Goal: Register for event/course

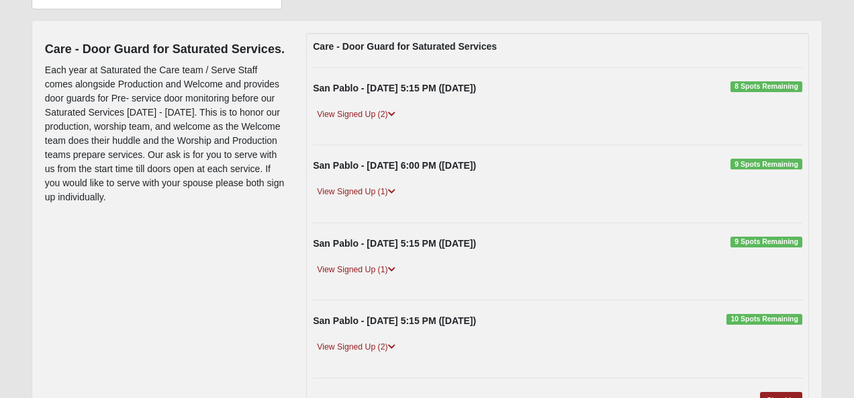
scroll to position [143, 0]
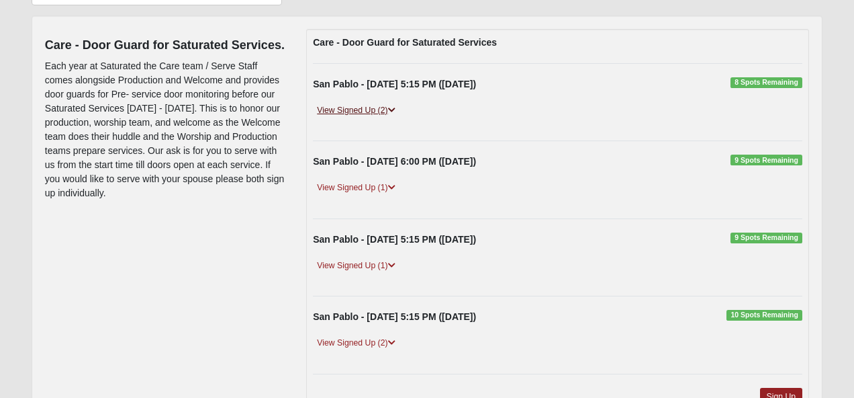
click at [393, 109] on icon at bounding box center [391, 110] width 7 height 8
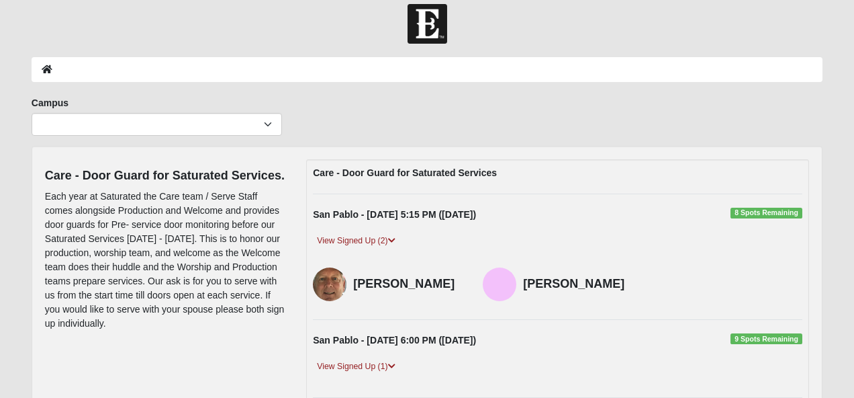
scroll to position [0, 0]
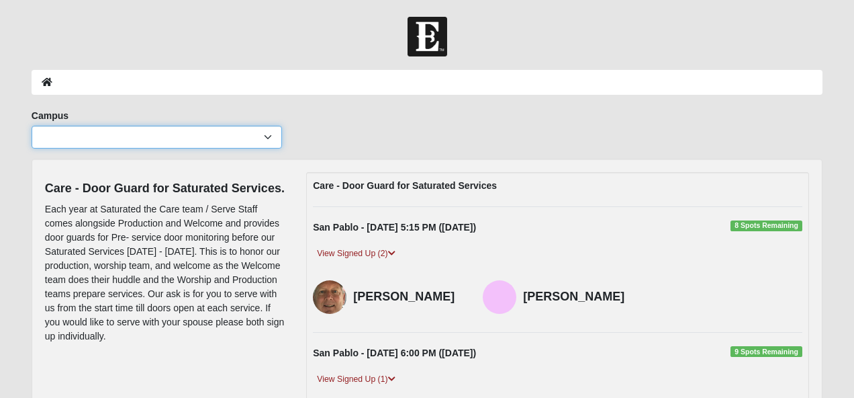
click at [269, 139] on select "Arlington Baymeadows Eleven22 Online Fleming Island Jesup Mandarin North Jax Or…" at bounding box center [157, 137] width 250 height 23
select select "3"
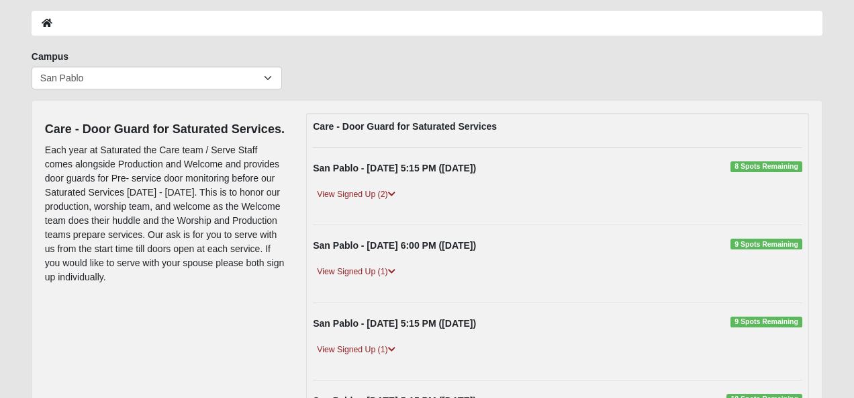
scroll to position [55, 0]
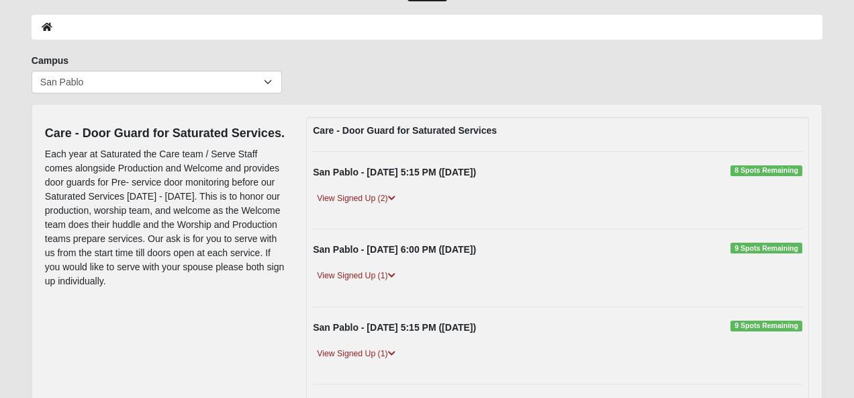
click at [763, 173] on span "8 Spots Remaining" at bounding box center [767, 170] width 72 height 11
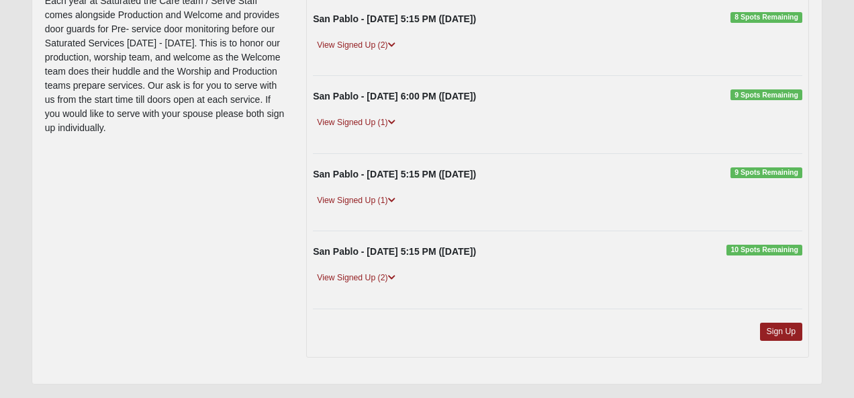
scroll to position [243, 0]
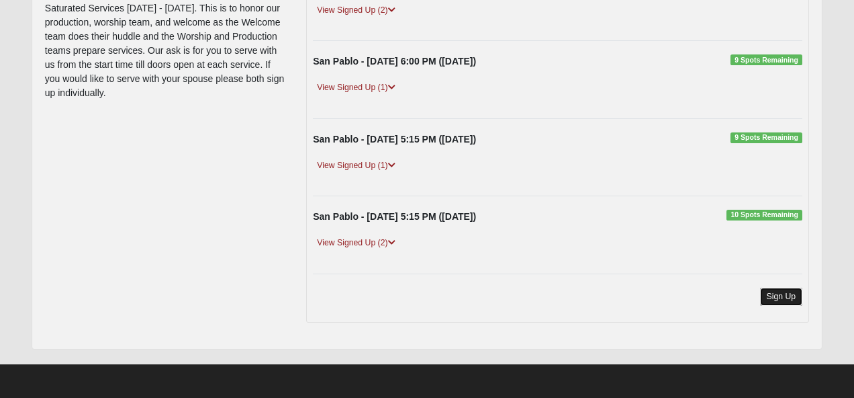
click at [778, 296] on link "Sign Up" at bounding box center [781, 296] width 43 height 18
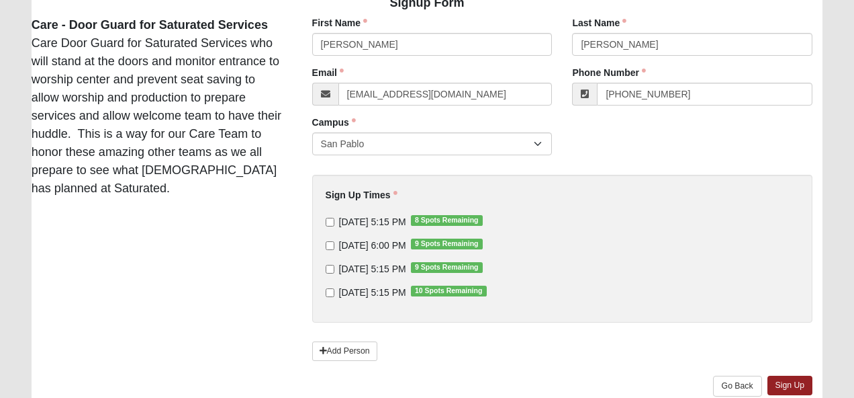
scroll to position [101, 0]
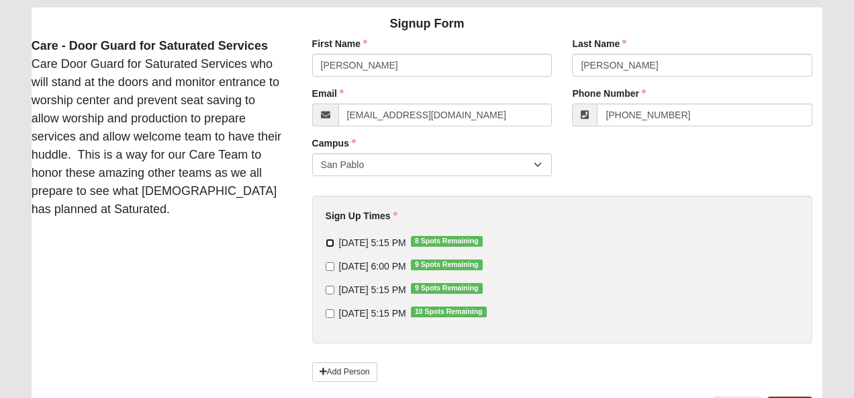
click at [331, 242] on input "[DATE] 5:15 PM 8 Spots Remaining" at bounding box center [330, 242] width 9 height 9
checkbox input "true"
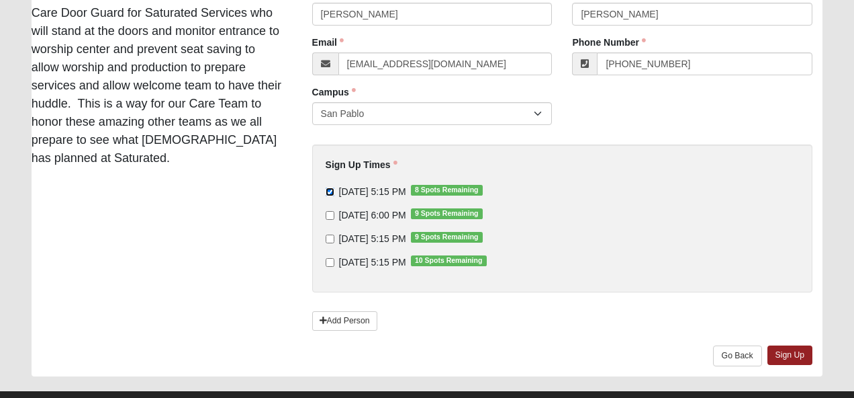
scroll to position [156, 0]
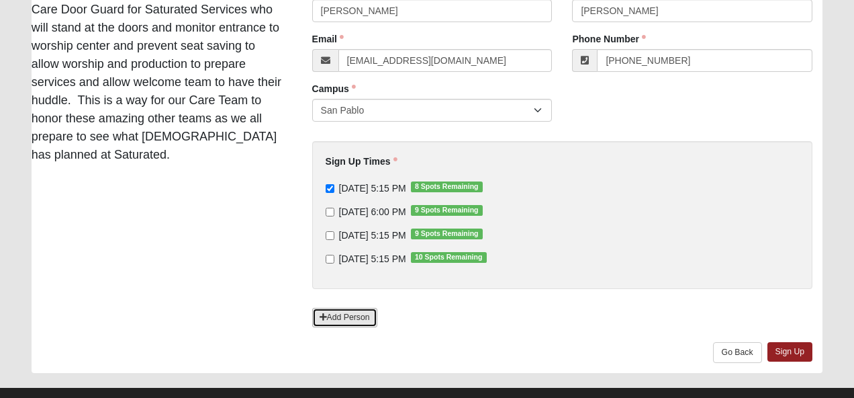
click at [341, 314] on link "Add Person" at bounding box center [344, 317] width 65 height 19
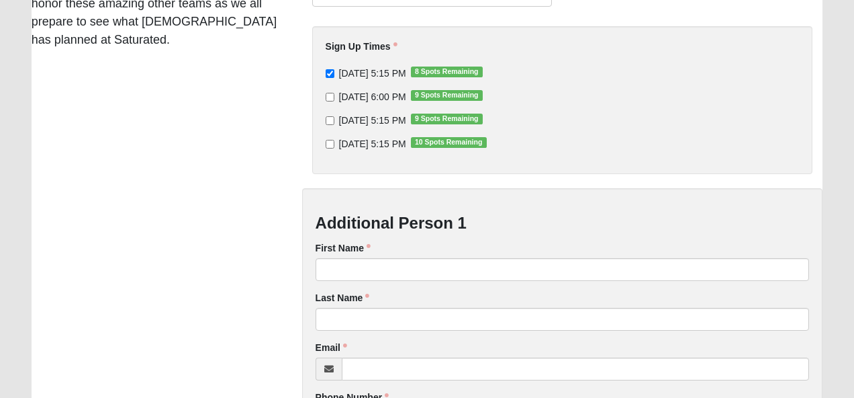
scroll to position [282, 0]
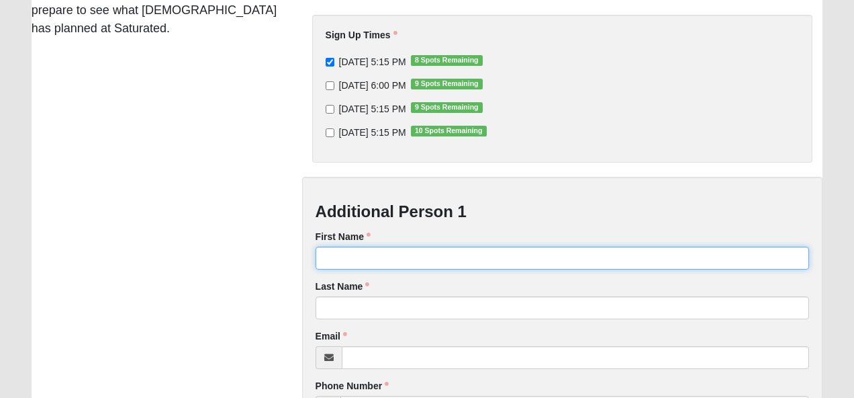
click at [346, 263] on input "First Name" at bounding box center [563, 257] width 494 height 23
type input "[PERSON_NAME]"
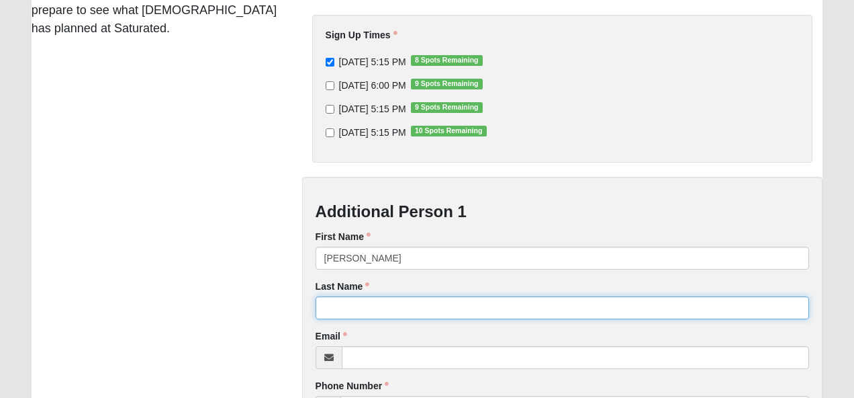
click at [349, 307] on input "Last Name" at bounding box center [563, 307] width 494 height 23
type input "[PERSON_NAME]"
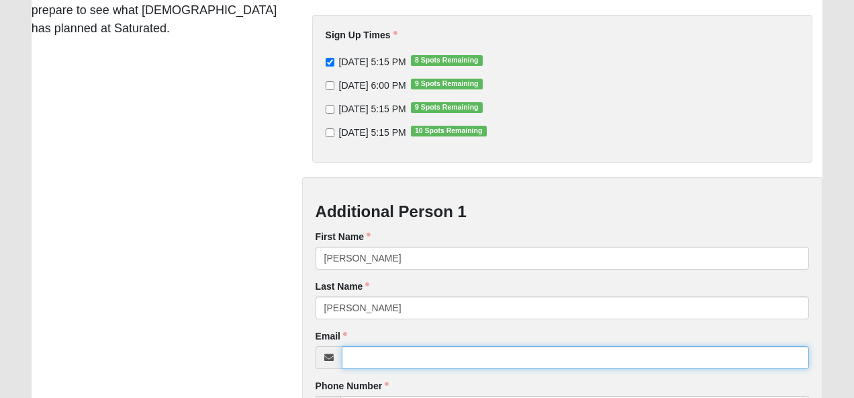
click at [363, 361] on input "Email" at bounding box center [576, 357] width 468 height 23
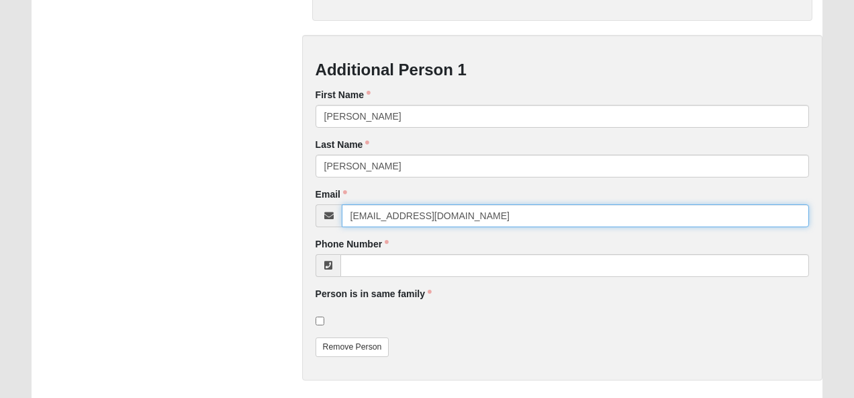
scroll to position [425, 0]
type input "[EMAIL_ADDRESS][DOMAIN_NAME]"
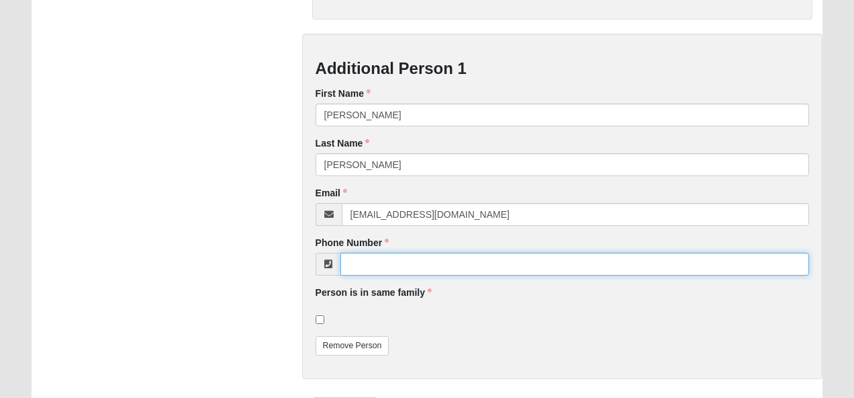
click at [375, 271] on input "Phone Number" at bounding box center [574, 263] width 469 height 23
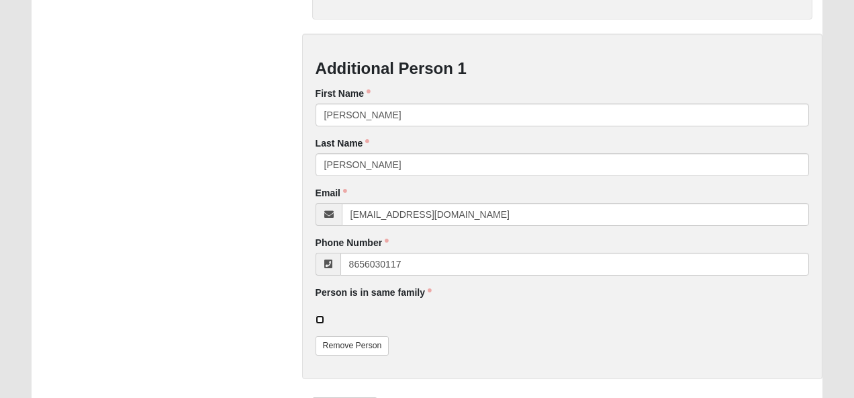
type input "[PHONE_NUMBER]"
click at [320, 315] on input "checkbox" at bounding box center [320, 319] width 9 height 9
checkbox input "true"
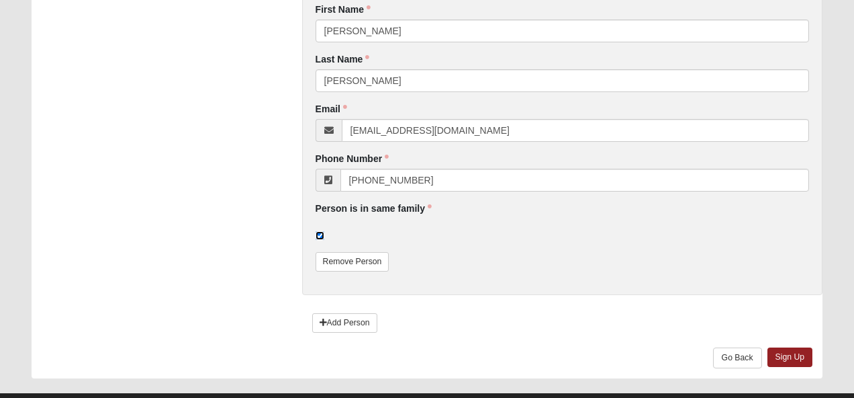
scroll to position [539, 0]
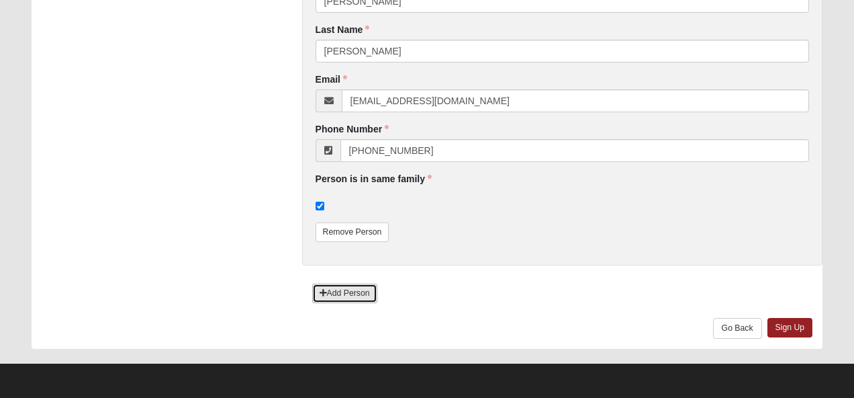
click at [361, 291] on link "Add Person" at bounding box center [344, 292] width 65 height 19
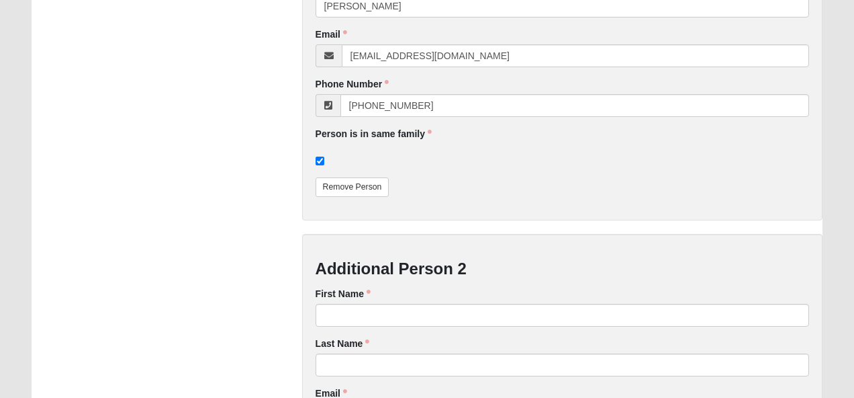
scroll to position [478, 0]
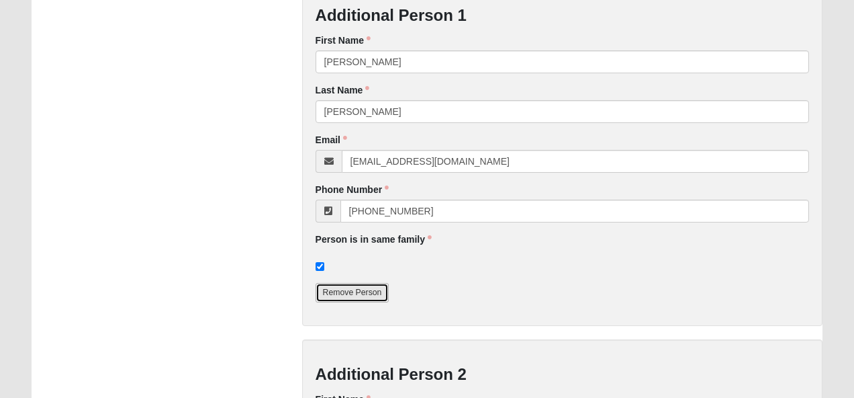
click at [362, 292] on link "Remove Person" at bounding box center [353, 292] width 74 height 19
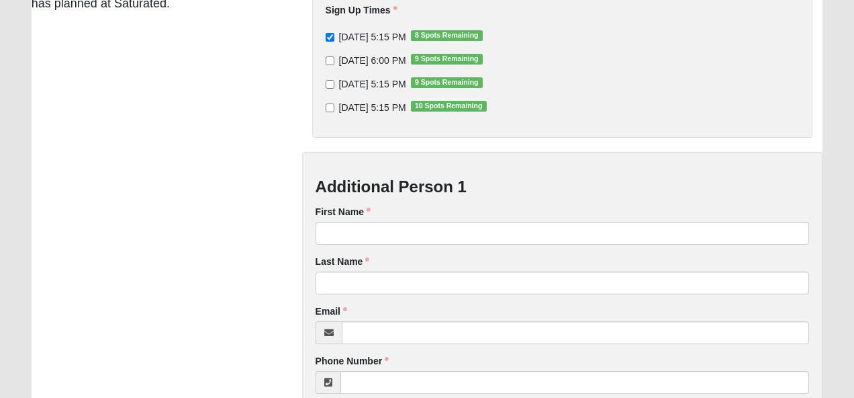
scroll to position [304, 0]
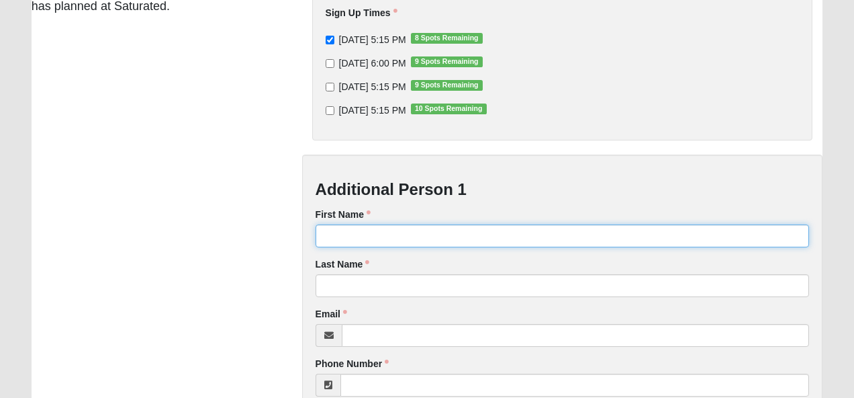
click at [349, 230] on input "First Name" at bounding box center [563, 235] width 494 height 23
type input "[PERSON_NAME]"
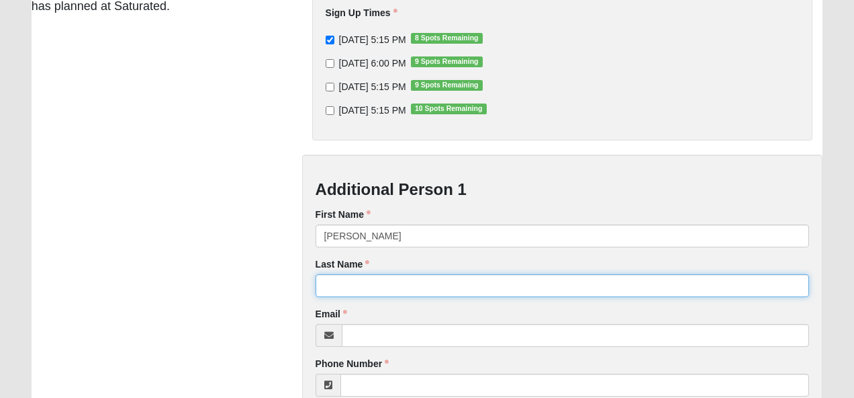
click at [342, 282] on input "Last Name" at bounding box center [563, 285] width 494 height 23
type input "[PERSON_NAME]"
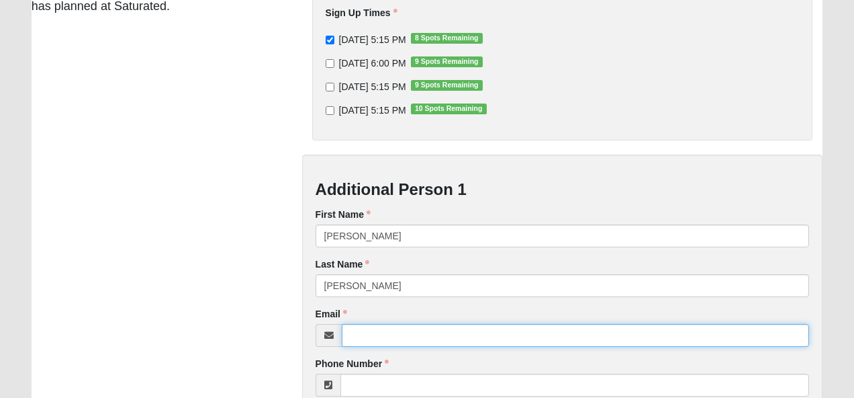
click at [360, 337] on input "Email" at bounding box center [576, 335] width 468 height 23
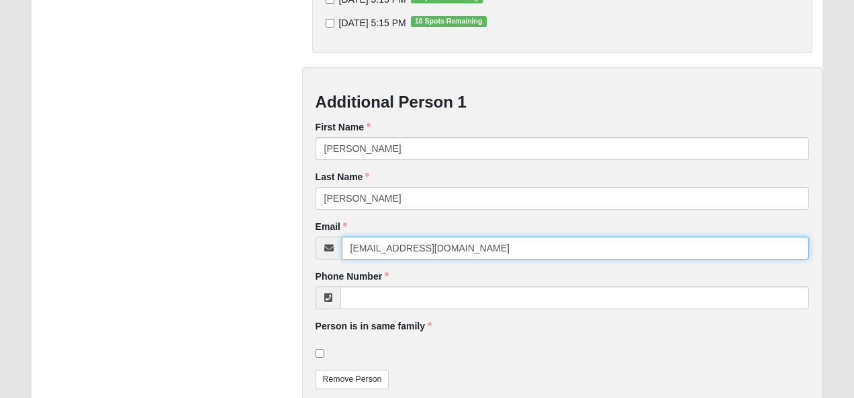
scroll to position [481, 0]
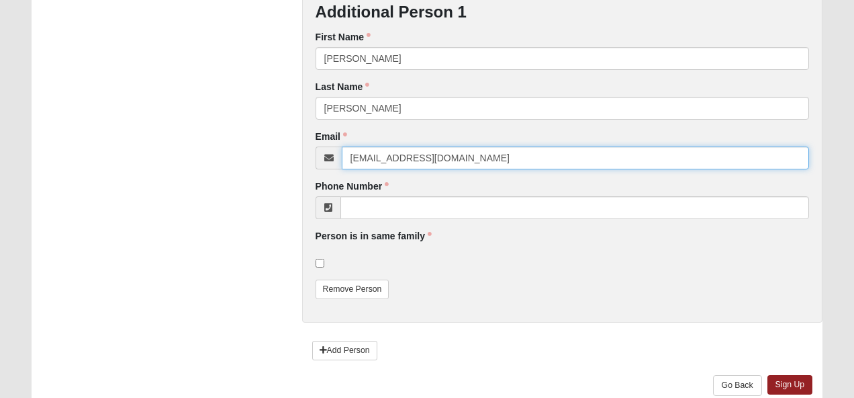
type input "[EMAIL_ADDRESS][DOMAIN_NAME]"
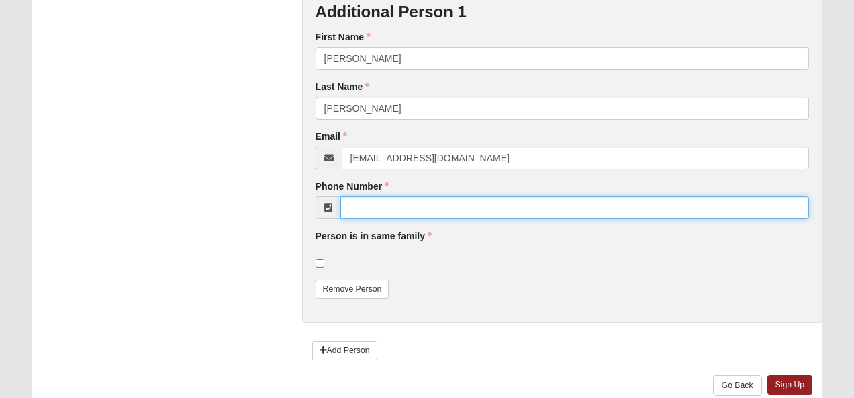
click at [375, 209] on input "Phone Number" at bounding box center [574, 207] width 469 height 23
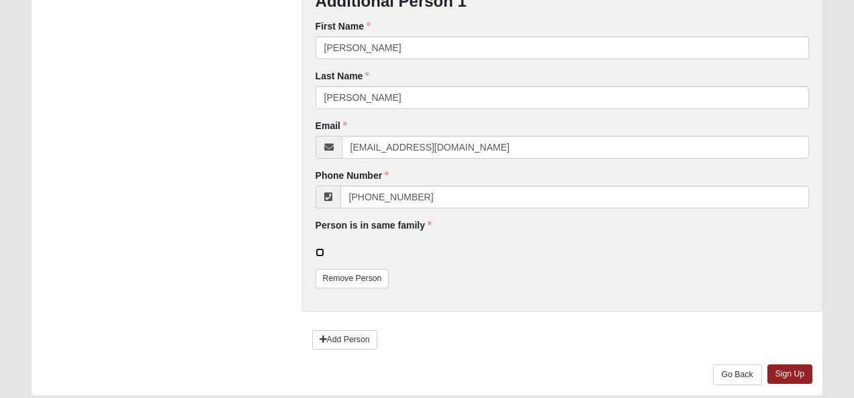
type input "[PHONE_NUMBER]"
click at [319, 250] on input "checkbox" at bounding box center [320, 252] width 9 height 9
checkbox input "true"
click at [795, 373] on link "Sign Up" at bounding box center [791, 373] width 46 height 19
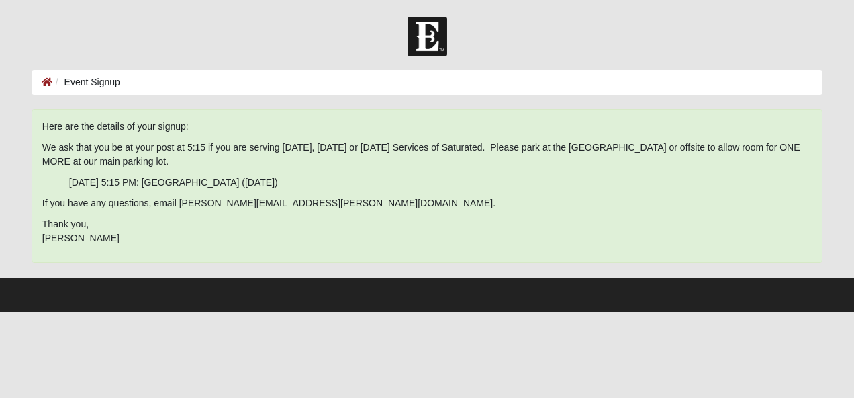
scroll to position [0, 0]
